Goal: Transaction & Acquisition: Book appointment/travel/reservation

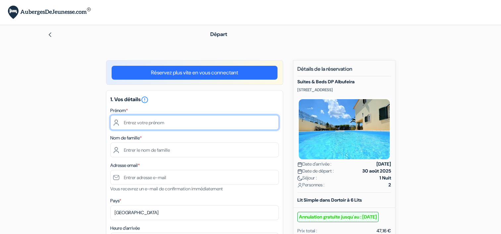
click at [182, 124] on input "text" at bounding box center [194, 122] width 168 height 15
type input "Manon"
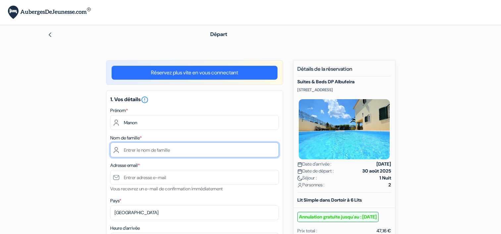
type input "Ménard"
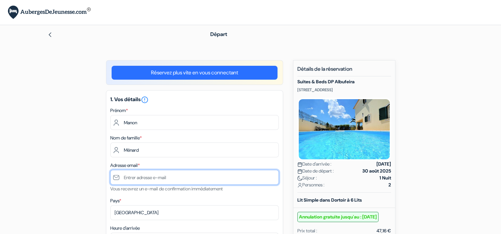
type input "[EMAIL_ADDRESS][DOMAIN_NAME]"
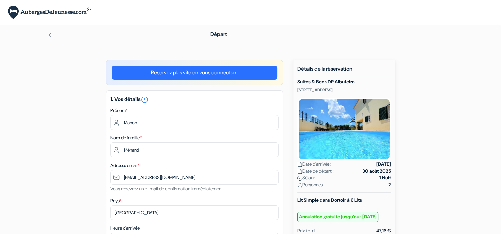
type input "+33781280150"
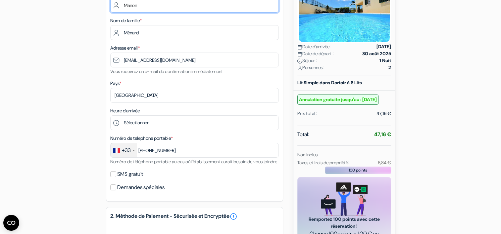
scroll to position [118, 0]
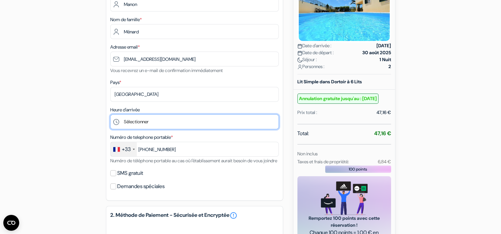
click at [153, 122] on select "Sélectionner 15:00 16:00 17:00 18:00 19:00 20:00 21:00 22:00" at bounding box center [194, 122] width 168 height 15
select select "15"
click at [110, 115] on select "Sélectionner 15:00 16:00 17:00 18:00 19:00 20:00 21:00 22:00" at bounding box center [194, 122] width 168 height 15
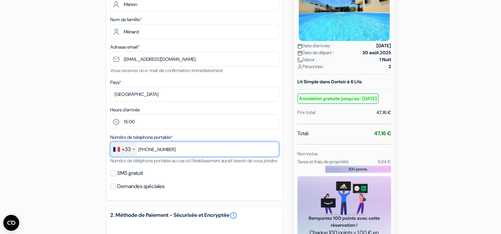
click at [146, 150] on input "+33781280150" at bounding box center [194, 149] width 168 height 15
type input "781280150"
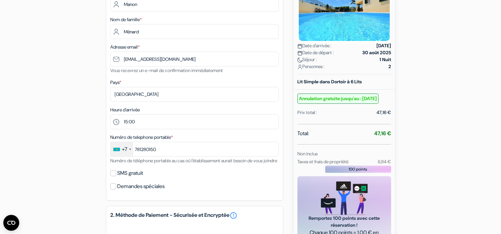
click at [129, 148] on div "+7" at bounding box center [122, 149] width 23 height 14
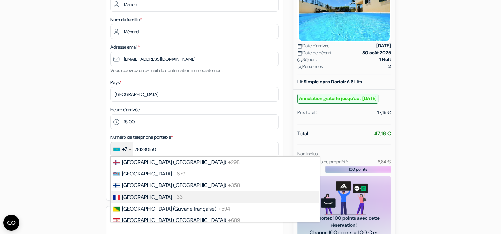
scroll to position [885, 0]
click at [138, 203] on li "France +33" at bounding box center [214, 198] width 209 height 12
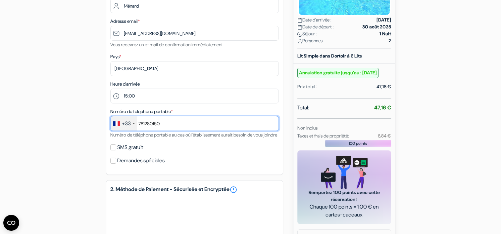
scroll to position [146, 0]
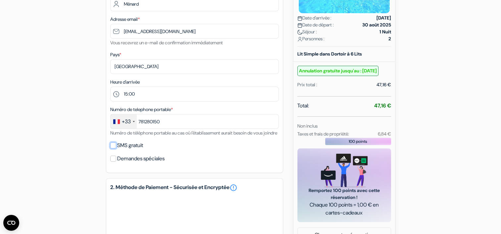
click at [111, 149] on input "SMS gratuit" at bounding box center [113, 146] width 6 height 6
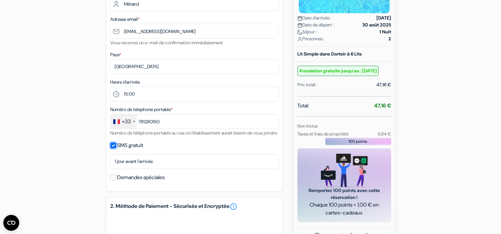
click at [111, 149] on input "SMS gratuit" at bounding box center [113, 146] width 6 height 6
checkbox input "false"
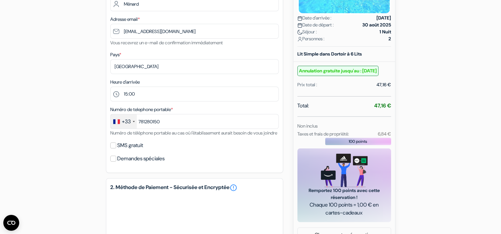
click at [113, 150] on div "SMS gratuit" at bounding box center [194, 145] width 168 height 9
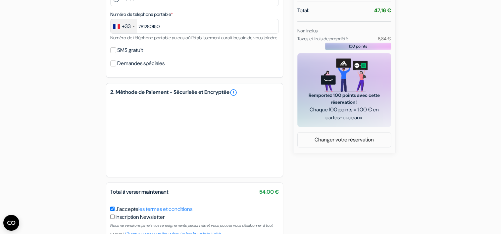
scroll to position [288, 0]
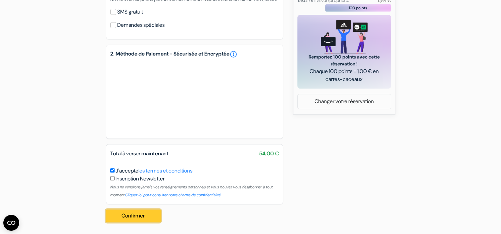
click at [140, 218] on button "Confirmer Loading..." at bounding box center [133, 216] width 55 height 13
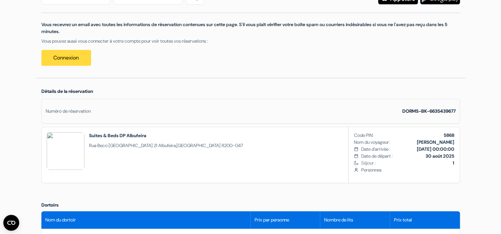
scroll to position [117, 0]
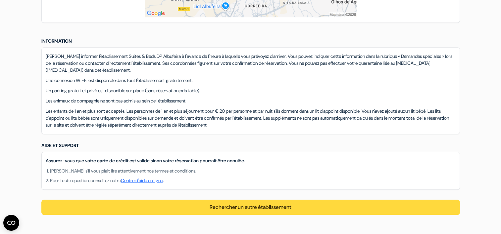
scroll to position [528, 0]
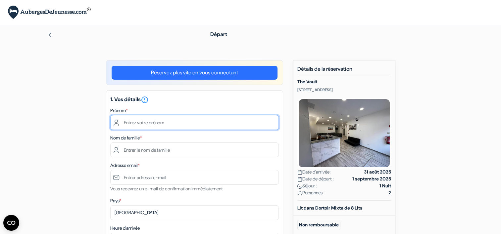
click at [163, 124] on input "text" at bounding box center [194, 122] width 168 height 15
type input "Manon"
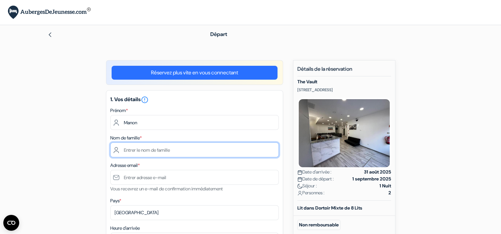
type input "Ménard"
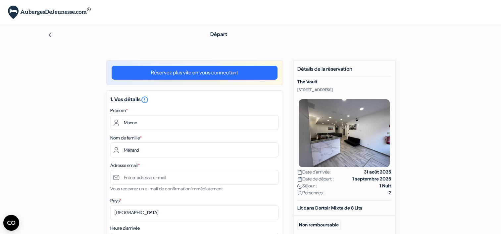
type input "[EMAIL_ADDRESS][DOMAIN_NAME]"
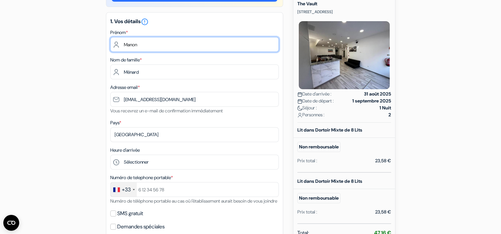
scroll to position [79, 0]
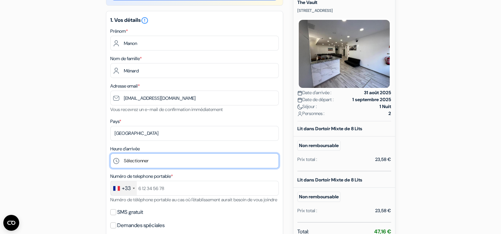
click at [151, 159] on select "Sélectionner 15:00 16:00 17:00" at bounding box center [194, 161] width 168 height 15
select select "15"
click at [110, 154] on select "Sélectionner 15:00 16:00 17:00" at bounding box center [194, 161] width 168 height 15
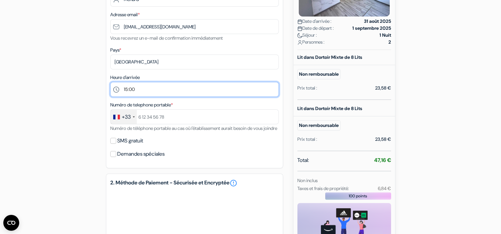
scroll to position [151, 0]
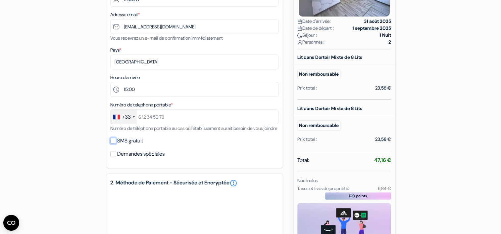
click at [113, 144] on input "SMS gratuit" at bounding box center [113, 141] width 6 height 6
checkbox input "true"
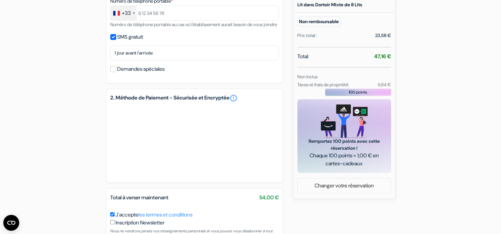
scroll to position [307, 0]
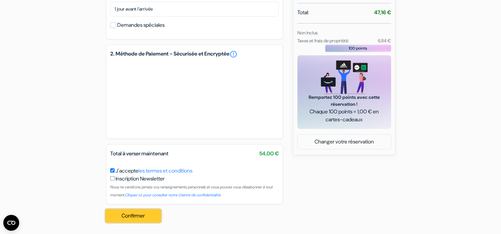
click at [143, 217] on button "Confirmer Loading..." at bounding box center [133, 216] width 55 height 13
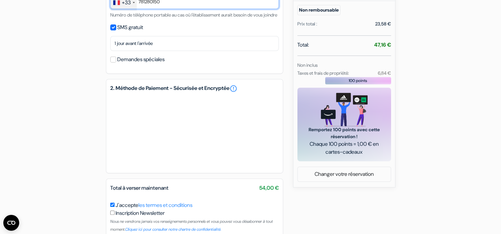
scroll to position [309, 0]
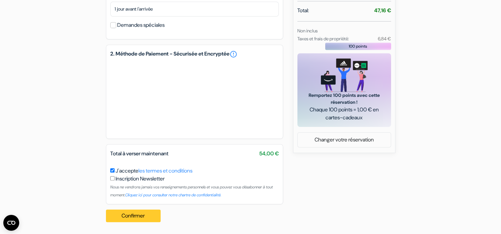
type input "781280150"
click at [138, 217] on button "Confirmer Loading..." at bounding box center [133, 216] width 55 height 13
click at [145, 216] on button "Confirmer Loading..." at bounding box center [133, 216] width 55 height 13
click at [142, 215] on button "Confirmer Loading..." at bounding box center [133, 216] width 55 height 13
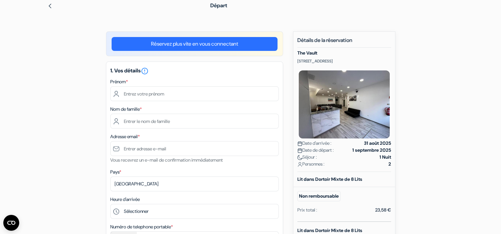
scroll to position [27, 0]
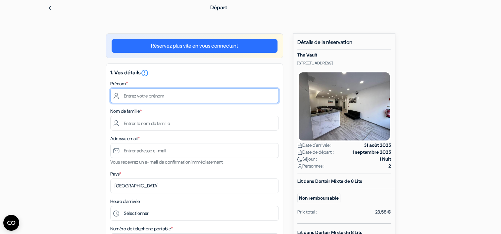
click at [145, 93] on input "text" at bounding box center [194, 95] width 168 height 15
type input "Manon"
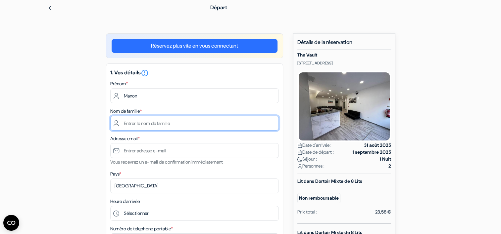
type input "Ménard"
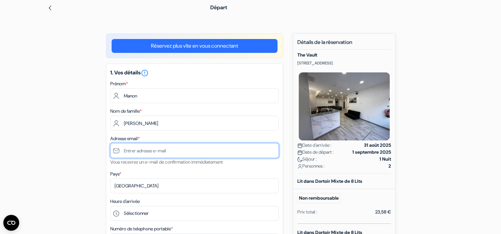
type input "[EMAIL_ADDRESS][DOMAIN_NAME]"
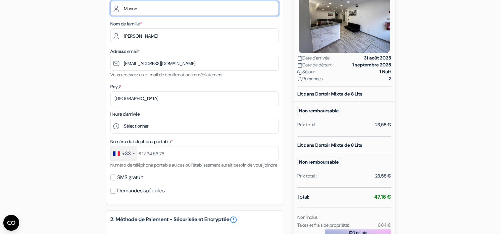
scroll to position [115, 0]
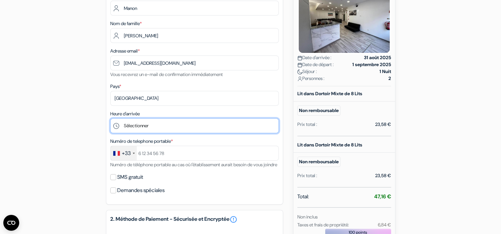
click at [150, 125] on select "Sélectionner 15:00 16:00 17:00" at bounding box center [194, 125] width 168 height 15
select select "15"
click at [110, 119] on select "Sélectionner 15:00 16:00 17:00" at bounding box center [194, 125] width 168 height 15
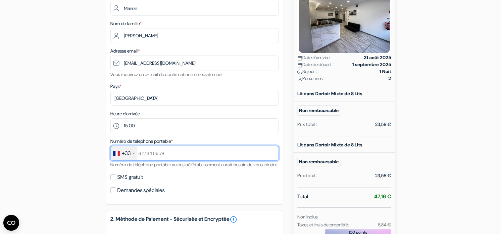
click at [161, 153] on input "text" at bounding box center [194, 153] width 168 height 15
type input "0781280150"
click at [139, 155] on input "0781280150" at bounding box center [194, 153] width 168 height 15
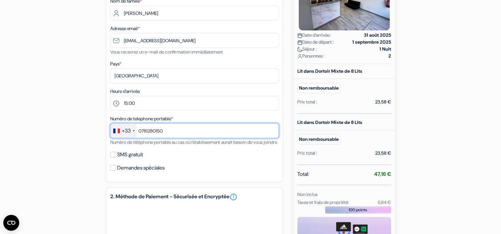
scroll to position [141, 0]
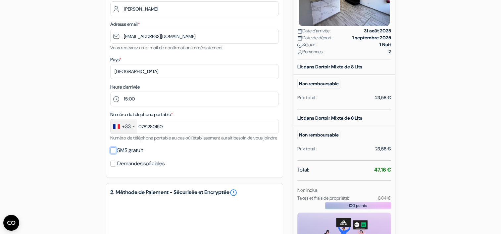
click at [115, 154] on input "SMS gratuit" at bounding box center [113, 151] width 6 height 6
checkbox input "true"
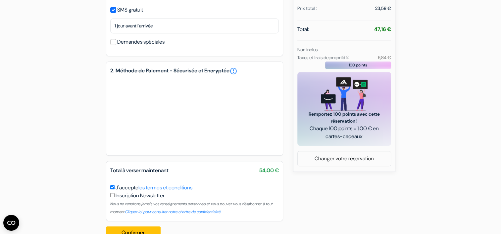
scroll to position [307, 0]
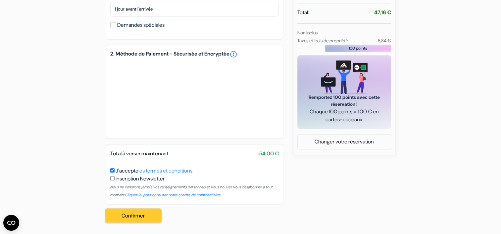
click at [135, 215] on button "Confirmer Loading..." at bounding box center [133, 216] width 55 height 13
click at [9, 222] on circle "Ouvrir le widget CMP" at bounding box center [11, 223] width 16 height 16
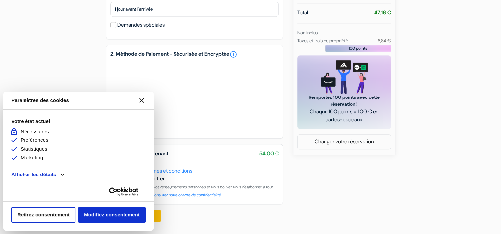
scroll to position [0, 0]
click at [141, 101] on icon "Fermer le widget CMP" at bounding box center [141, 100] width 5 height 5
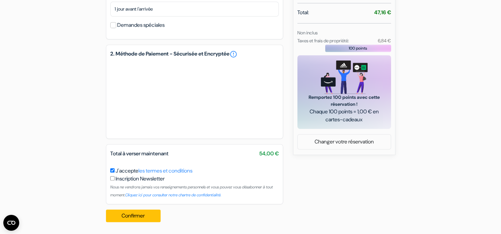
scroll to position [305, 0]
click at [347, 137] on link "Changer votre réservation" at bounding box center [344, 142] width 93 height 13
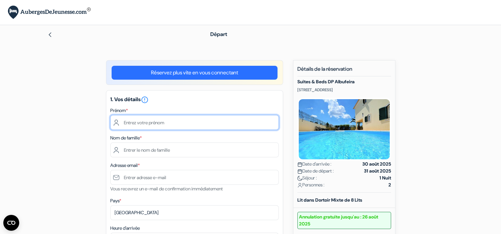
click at [163, 127] on input "text" at bounding box center [194, 122] width 168 height 15
type input "Manon"
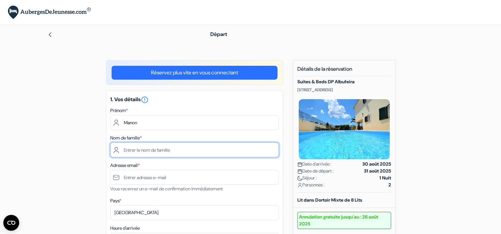
type input "Ménard"
type input "[EMAIL_ADDRESS][DOMAIN_NAME]"
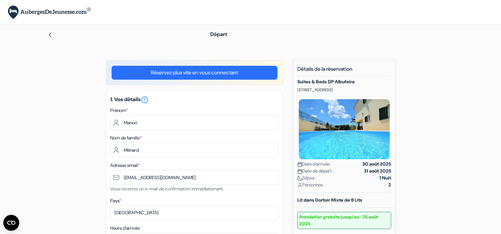
type input "0781280150"
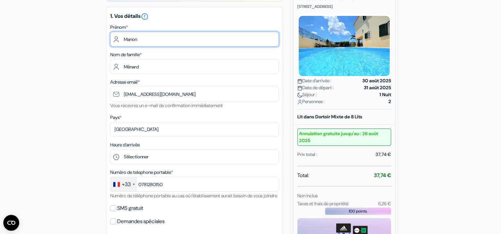
scroll to position [84, 0]
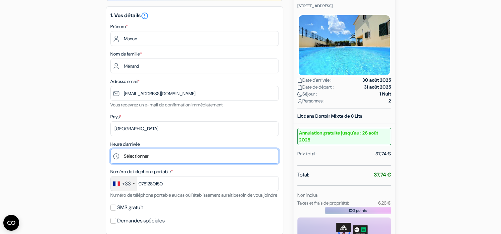
click at [147, 155] on select "Sélectionner 15:00 16:00 17:00 18:00 19:00 20:00 21:00 22:00" at bounding box center [194, 156] width 168 height 15
select select "15"
click at [110, 149] on select "Sélectionner 15:00 16:00 17:00 18:00 19:00 20:00 21:00 22:00" at bounding box center [194, 156] width 168 height 15
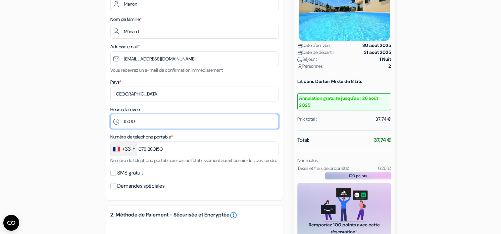
scroll to position [121, 0]
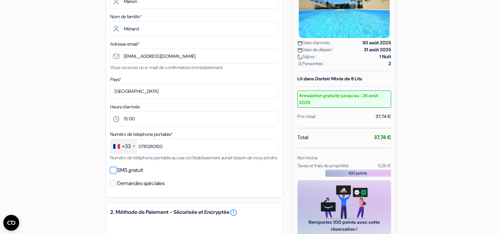
click at [112, 173] on input "SMS gratuit" at bounding box center [113, 170] width 6 height 6
checkbox input "true"
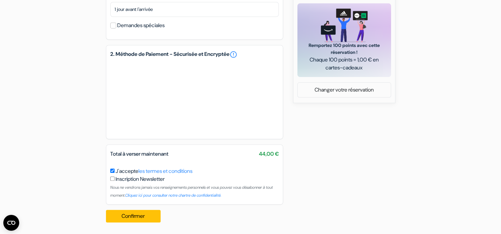
scroll to position [307, 0]
click at [132, 214] on button "Confirmer Loading..." at bounding box center [133, 216] width 55 height 13
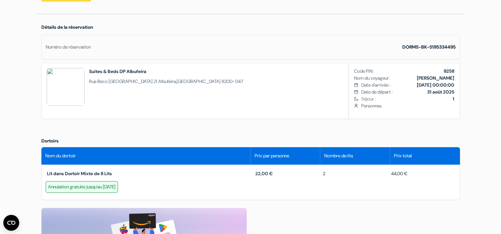
scroll to position [178, 0]
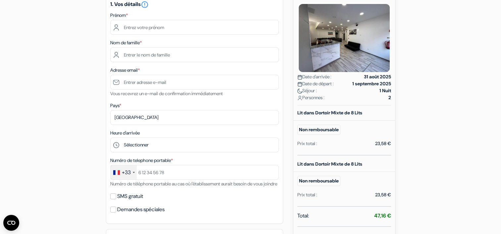
scroll to position [95, 0]
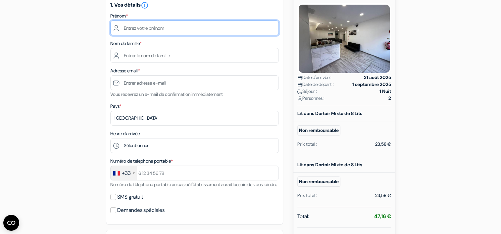
click at [173, 28] on input "text" at bounding box center [194, 28] width 168 height 15
type input "Manon"
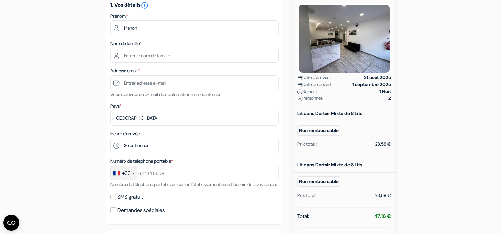
type input "Ménard"
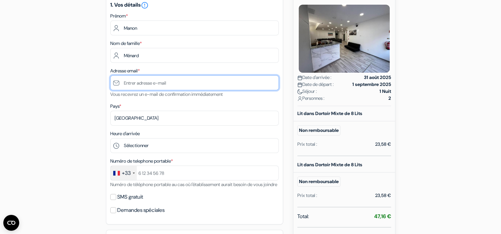
type input "[EMAIL_ADDRESS][DOMAIN_NAME]"
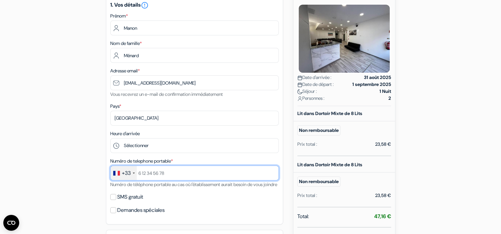
type input "0781280150"
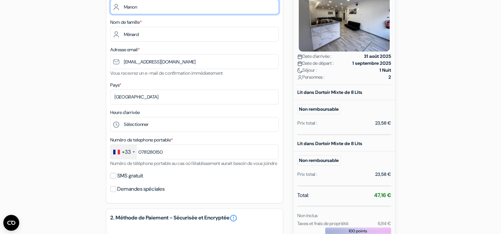
scroll to position [117, 0]
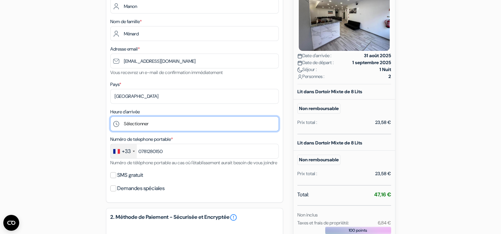
click at [152, 127] on select "Sélectionner 15:00 16:00 17:00" at bounding box center [194, 124] width 168 height 15
select select "15"
click at [110, 117] on select "Sélectionner 15:00 16:00 17:00" at bounding box center [194, 124] width 168 height 15
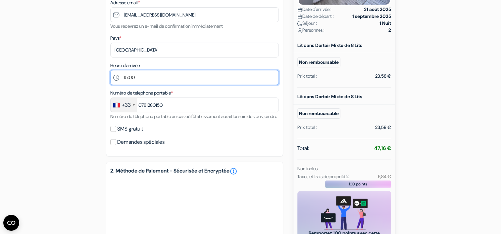
scroll to position [169, 0]
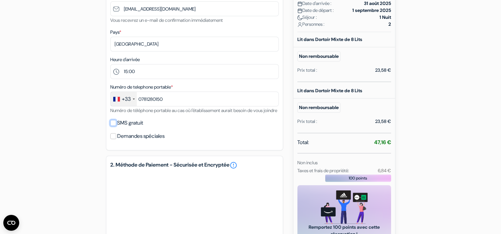
click at [110, 126] on input "SMS gratuit" at bounding box center [113, 123] width 6 height 6
checkbox input "true"
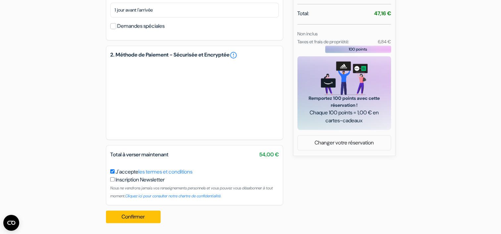
scroll to position [307, 0]
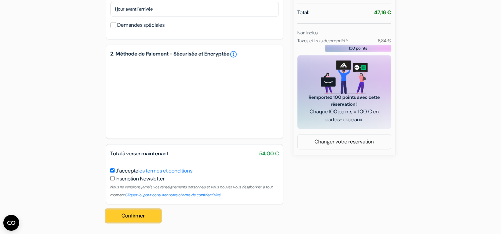
click at [135, 213] on button "Confirmer Loading..." at bounding box center [133, 216] width 55 height 13
click at [142, 216] on button "Confirmer Loading..." at bounding box center [133, 216] width 55 height 13
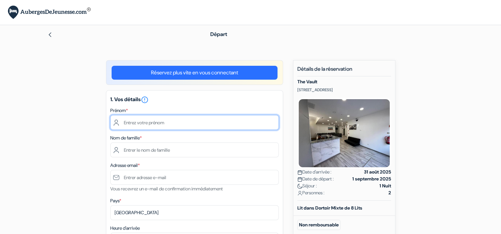
click at [159, 123] on input "text" at bounding box center [194, 122] width 168 height 15
type input "Manon"
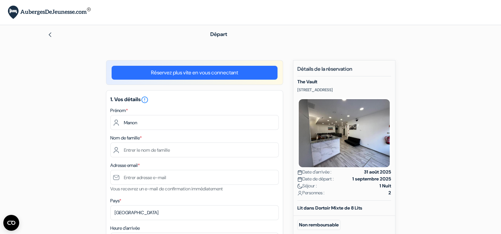
type input "Ménard"
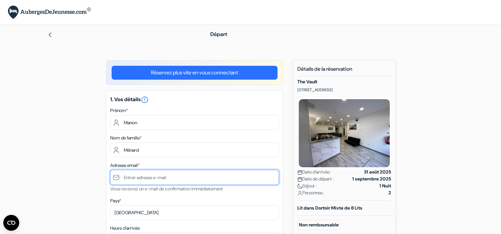
type input "[EMAIL_ADDRESS][DOMAIN_NAME]"
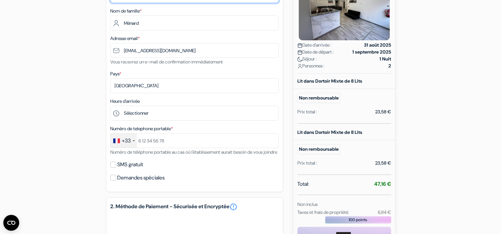
scroll to position [136, 0]
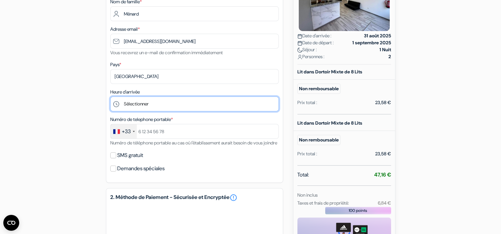
click at [168, 103] on select "Sélectionner 15:00 16:00 17:00" at bounding box center [194, 104] width 168 height 15
select select "15"
click at [110, 97] on select "Sélectionner 15:00 16:00 17:00" at bounding box center [194, 104] width 168 height 15
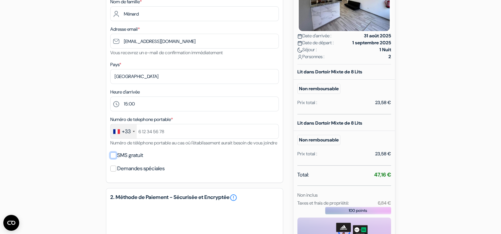
click at [114, 159] on input "SMS gratuit" at bounding box center [113, 156] width 6 height 6
checkbox input "true"
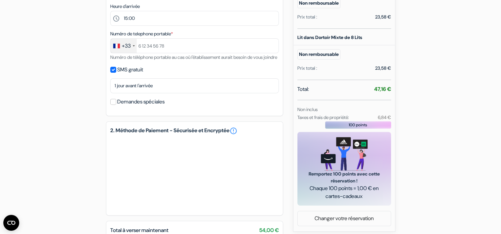
scroll to position [307, 0]
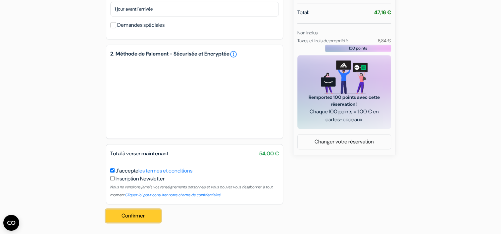
click at [129, 216] on button "Confirmer Loading..." at bounding box center [133, 216] width 55 height 13
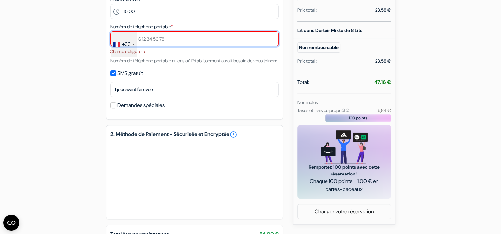
scroll to position [151, 0]
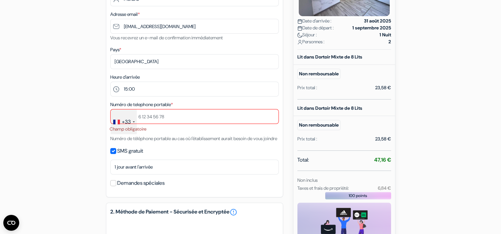
click at [418, 200] on div "add_box The Vault 6 Rua 5 de Outubro, Portimao, Portugal Détails de l'établisse…" at bounding box center [250, 147] width 437 height 477
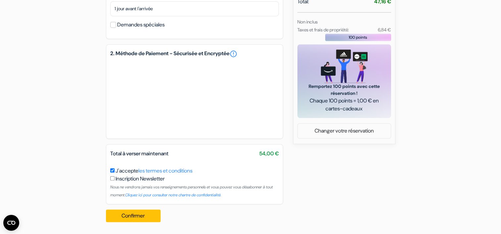
scroll to position [318, 0]
click at [136, 216] on button "Confirmer Loading..." at bounding box center [133, 216] width 55 height 13
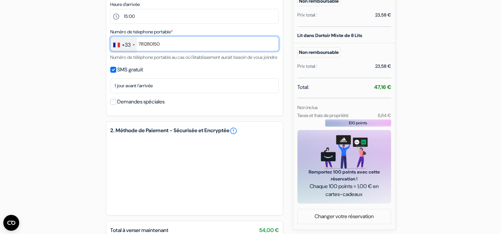
scroll to position [225, 0]
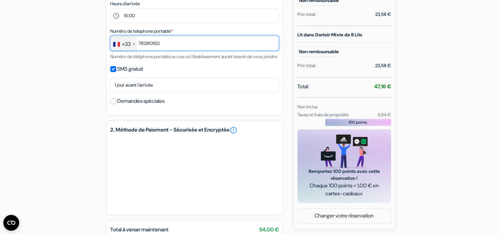
type input "781280150"
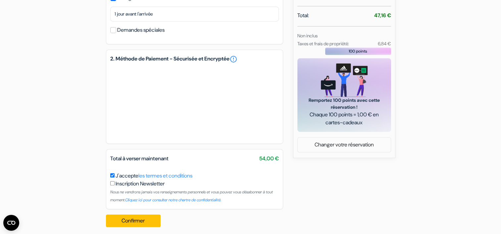
scroll to position [300, 0]
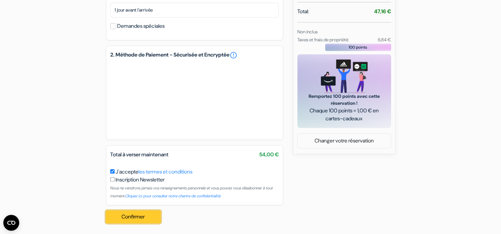
click at [138, 223] on button "Confirmer Loading..." at bounding box center [133, 217] width 55 height 13
